Goal: Find specific page/section: Find specific page/section

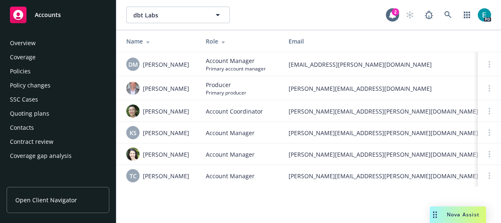
scroll to position [261, 0]
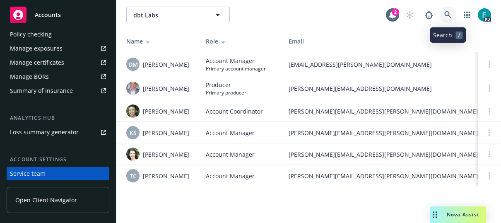
click at [442, 16] on link at bounding box center [448, 15] width 17 height 17
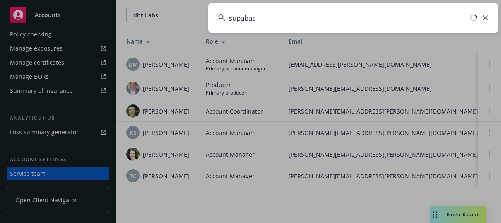
type input "supabase"
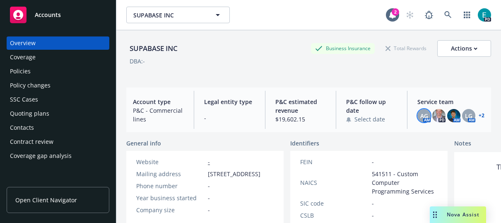
click at [420, 118] on span "AG" at bounding box center [424, 115] width 8 height 9
click at [447, 115] on img at bounding box center [453, 115] width 13 height 13
click at [479, 115] on link "+ 2" at bounding box center [482, 115] width 6 height 5
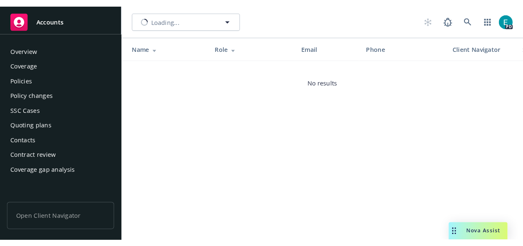
scroll to position [309, 0]
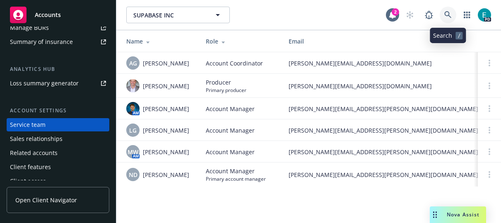
click at [450, 17] on icon at bounding box center [447, 14] width 7 height 7
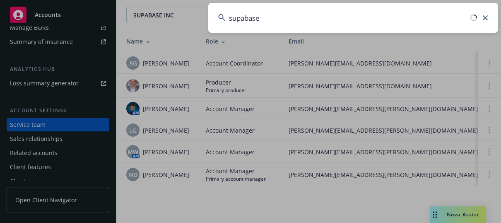
type input "supabase"
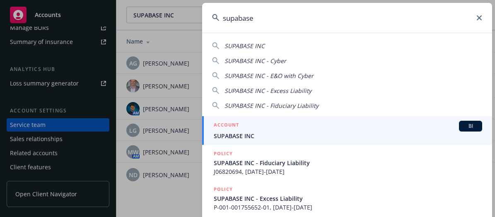
click at [267, 136] on span "SUPABASE INC" at bounding box center [348, 135] width 268 height 9
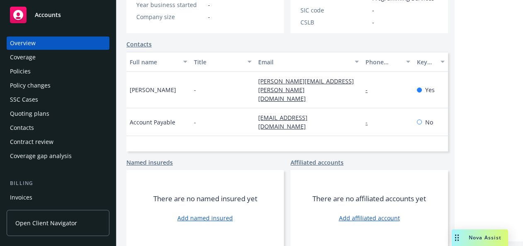
click at [35, 98] on div "SSC Cases" at bounding box center [24, 99] width 28 height 13
